Goal: Task Accomplishment & Management: Complete application form

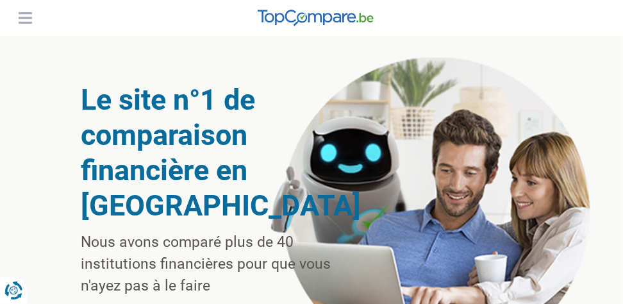
click at [19, 18] on button "Menu" at bounding box center [24, 17] width 19 height 19
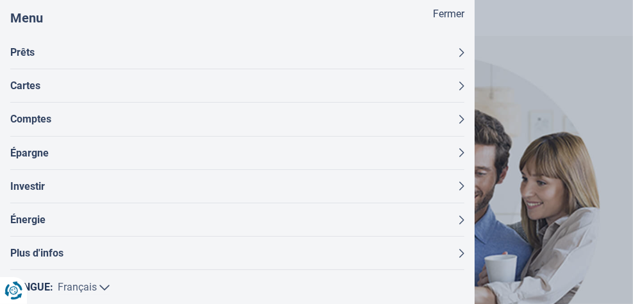
click at [433, 14] on button "Fermer" at bounding box center [448, 14] width 31 height 15
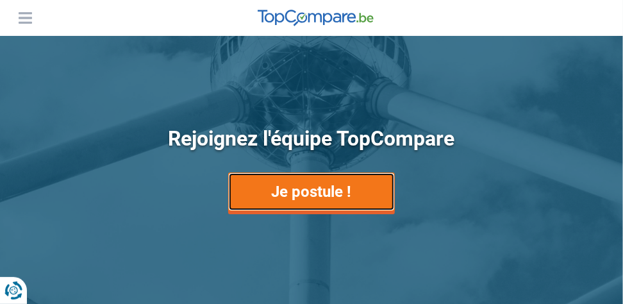
click at [301, 195] on link "Je postule !" at bounding box center [311, 191] width 167 height 38
click at [321, 191] on link "Je postule !" at bounding box center [311, 191] width 167 height 38
click at [321, 190] on link "Je postule !" at bounding box center [311, 191] width 167 height 38
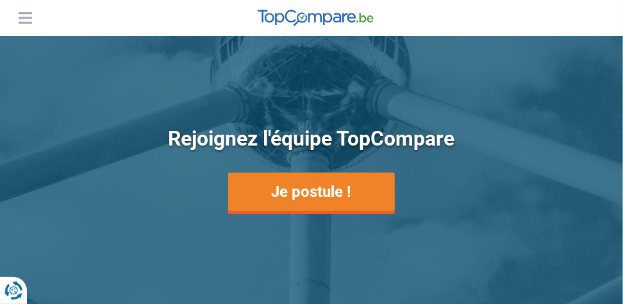
click at [23, 24] on button "Menu" at bounding box center [24, 17] width 19 height 19
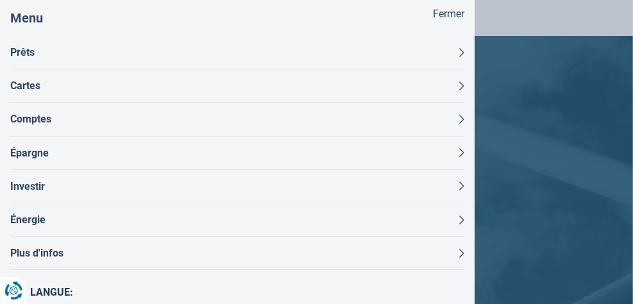
click at [439, 12] on button "Fermer" at bounding box center [448, 14] width 31 height 15
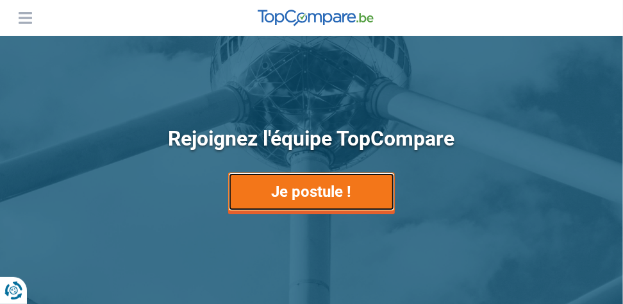
click at [328, 194] on link "Je postule !" at bounding box center [311, 191] width 167 height 38
click at [330, 194] on link "Je postule !" at bounding box center [311, 191] width 167 height 38
click at [330, 195] on link "Je postule !" at bounding box center [311, 191] width 167 height 38
click at [331, 196] on link "Je postule !" at bounding box center [311, 191] width 167 height 38
click at [332, 195] on link "Je postule !" at bounding box center [311, 191] width 167 height 38
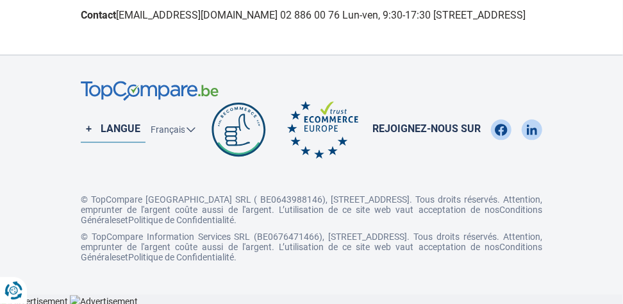
scroll to position [1250, 0]
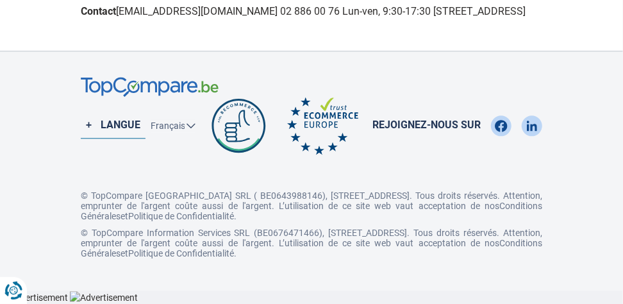
click at [419, 121] on span "Rejoignez-nous sur" at bounding box center [427, 125] width 108 height 15
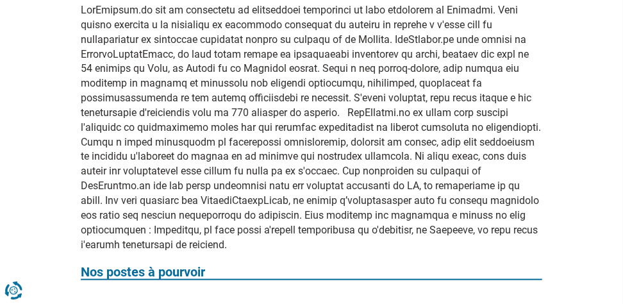
scroll to position [224, 0]
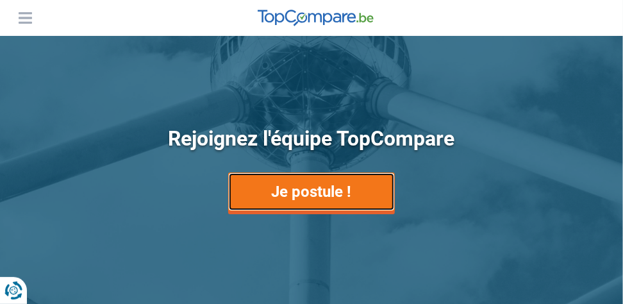
click at [320, 190] on link "Je postule !" at bounding box center [311, 191] width 167 height 38
click at [321, 191] on link "Je postule !" at bounding box center [311, 191] width 167 height 38
click at [317, 201] on link "Je postule !" at bounding box center [311, 191] width 167 height 38
